Goal: Information Seeking & Learning: Learn about a topic

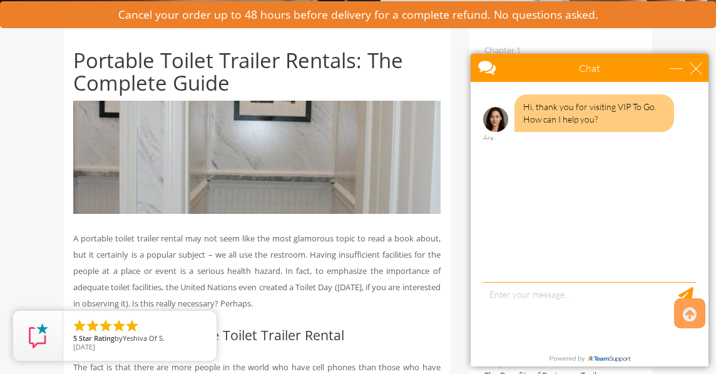
scroll to position [229, 0]
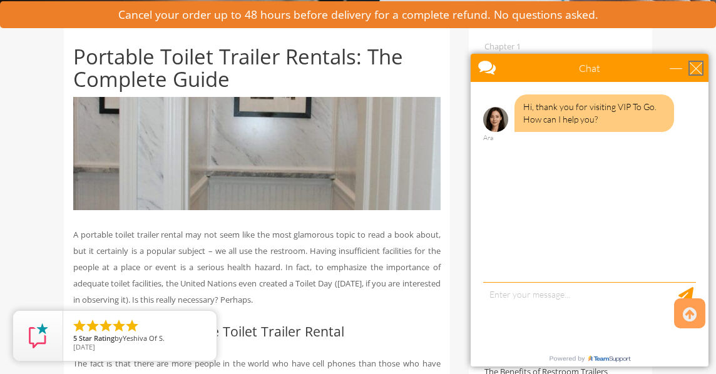
click at [696, 69] on div "close" at bounding box center [695, 68] width 13 height 13
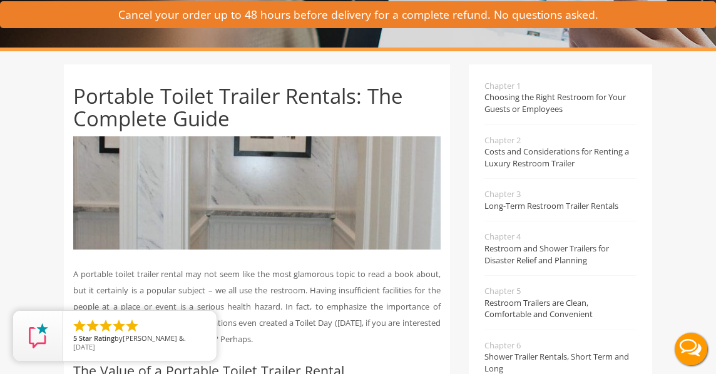
scroll to position [0, 0]
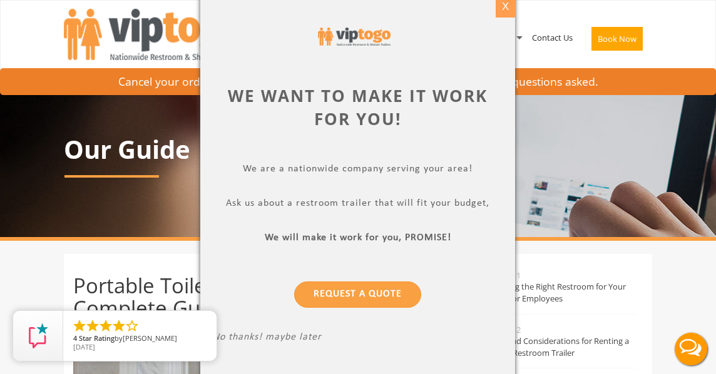
click at [509, 6] on div "X" at bounding box center [504, 6] width 19 height 21
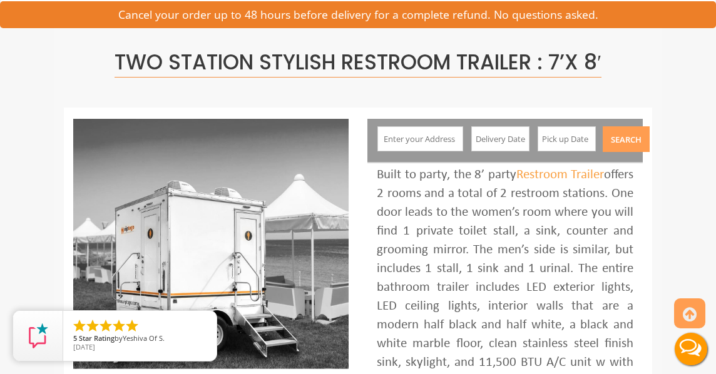
scroll to position [160, 0]
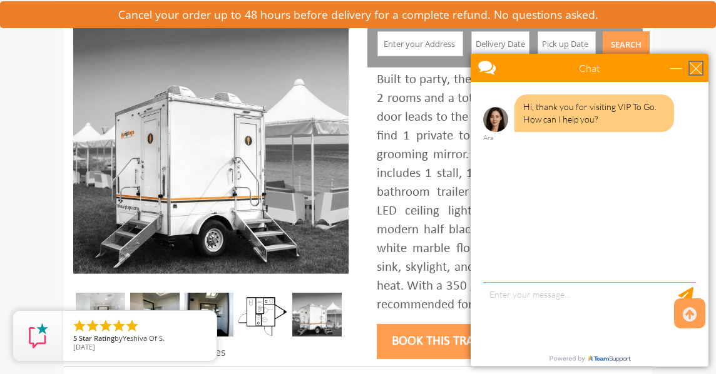
click at [699, 64] on div "close" at bounding box center [695, 68] width 13 height 13
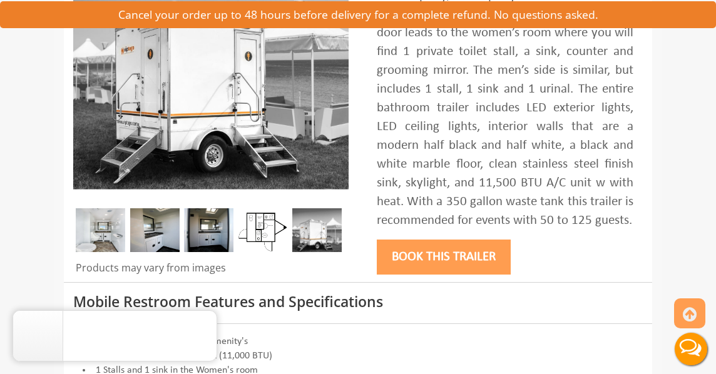
scroll to position [185, 0]
